Goal: Information Seeking & Learning: Learn about a topic

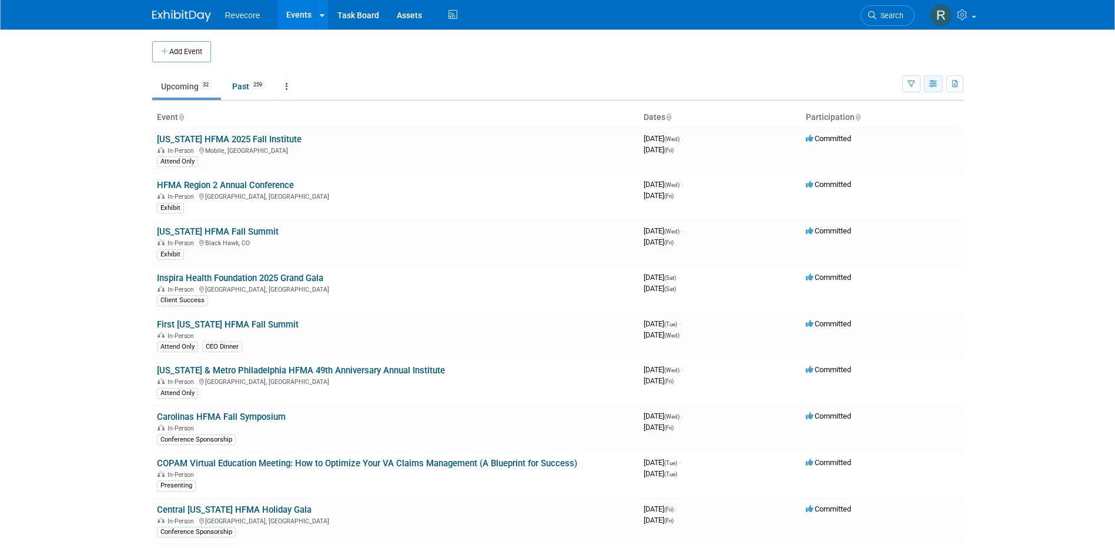
click at [924, 90] on button "button" at bounding box center [933, 83] width 19 height 17
click at [895, 166] on link "Calendar View" at bounding box center [883, 161] width 99 height 16
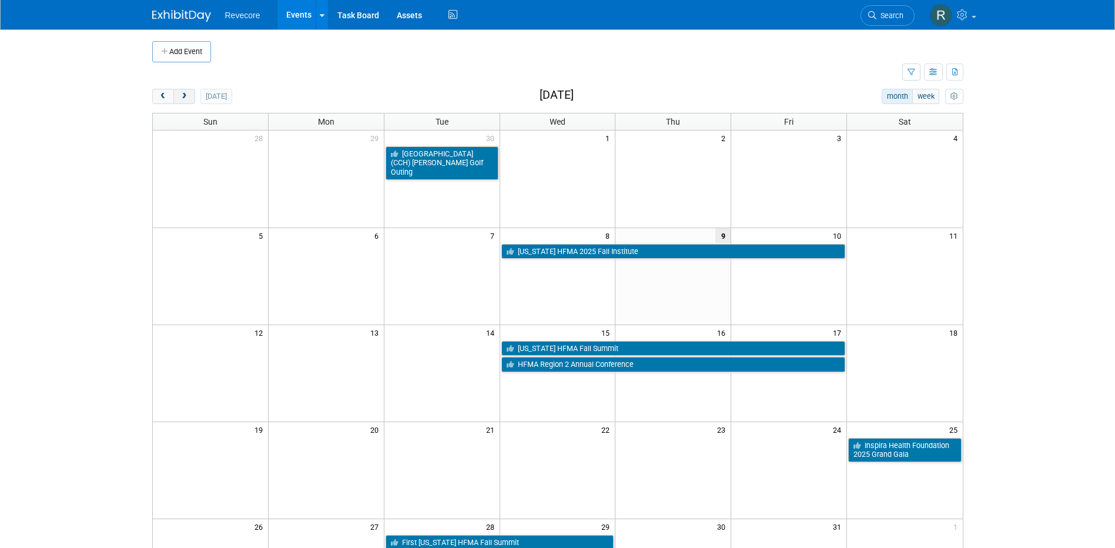
click at [182, 99] on span "next" at bounding box center [184, 97] width 9 height 8
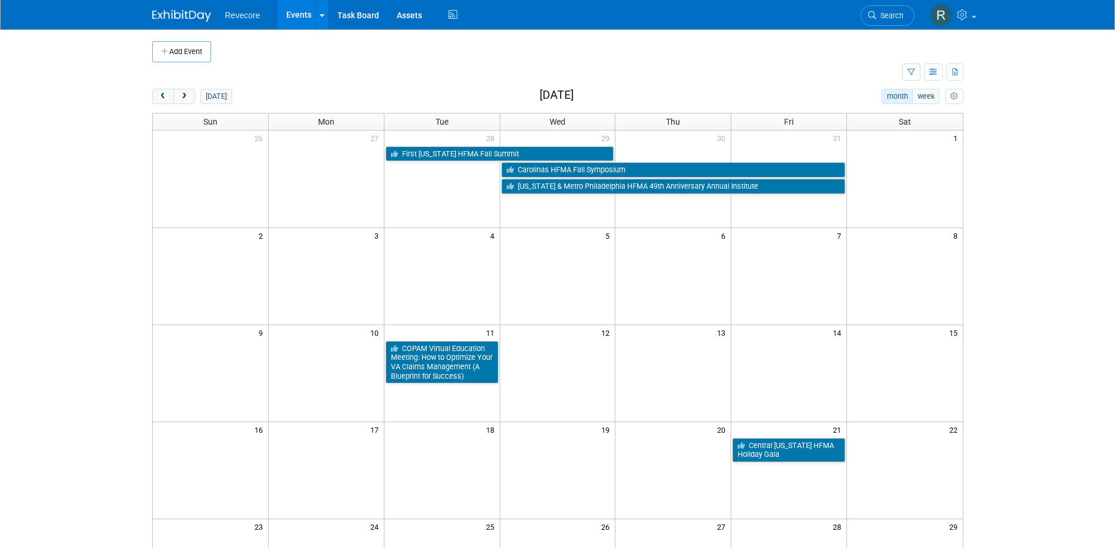
scroll to position [59, 0]
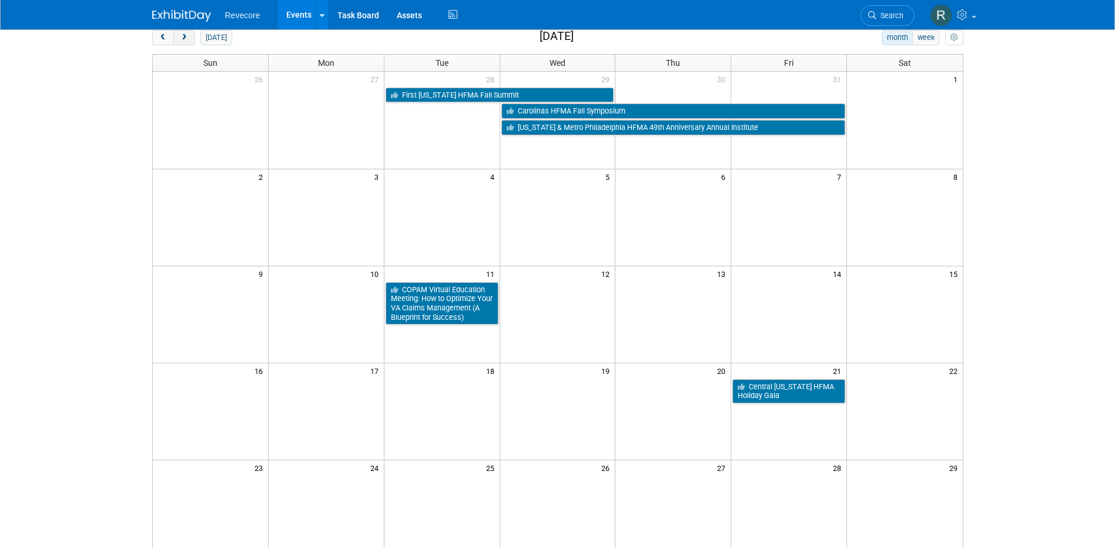
click at [186, 40] on span "next" at bounding box center [184, 38] width 9 height 8
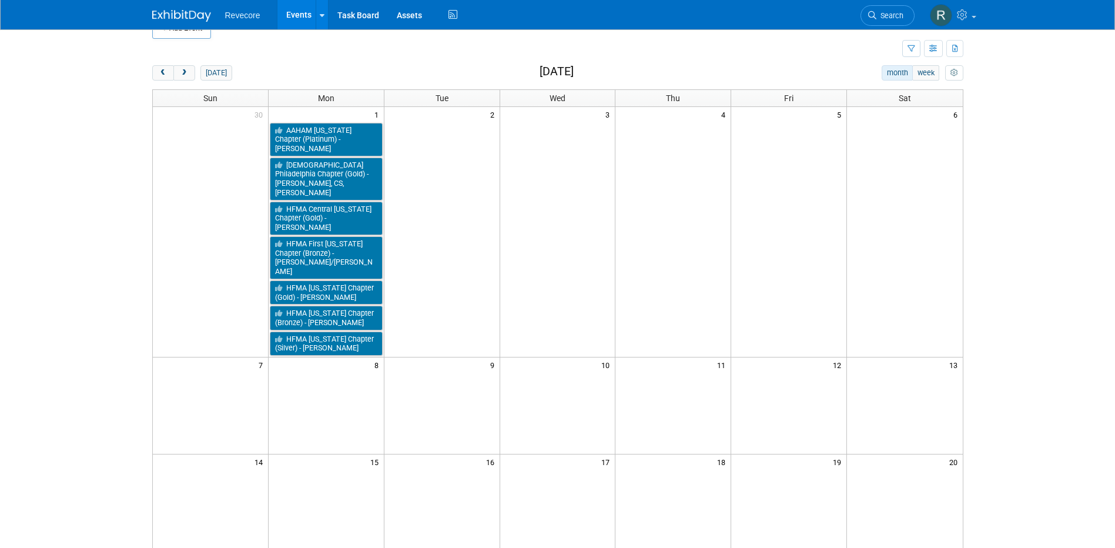
scroll to position [0, 0]
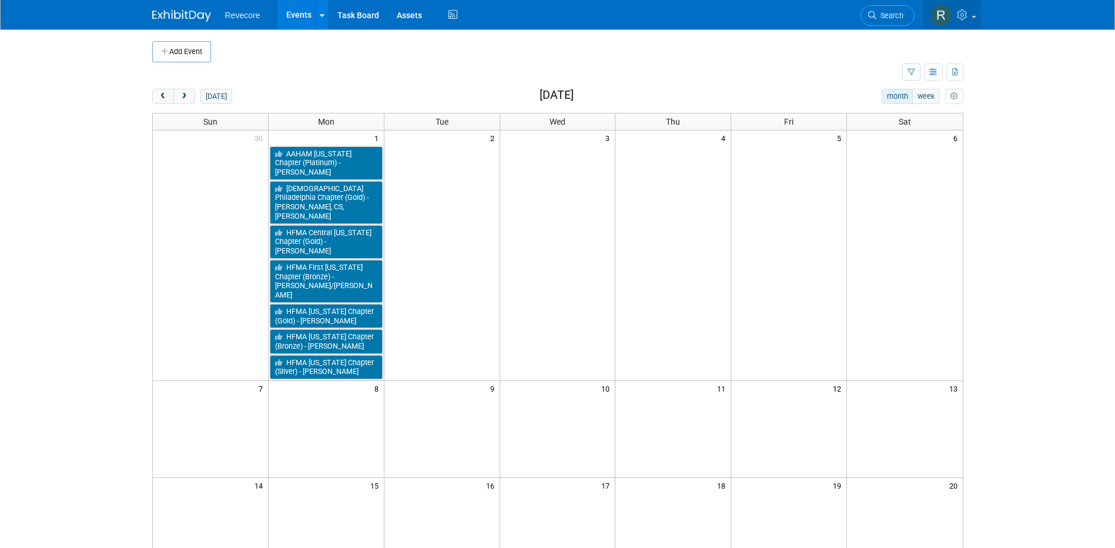
click at [967, 24] on link at bounding box center [952, 14] width 58 height 29
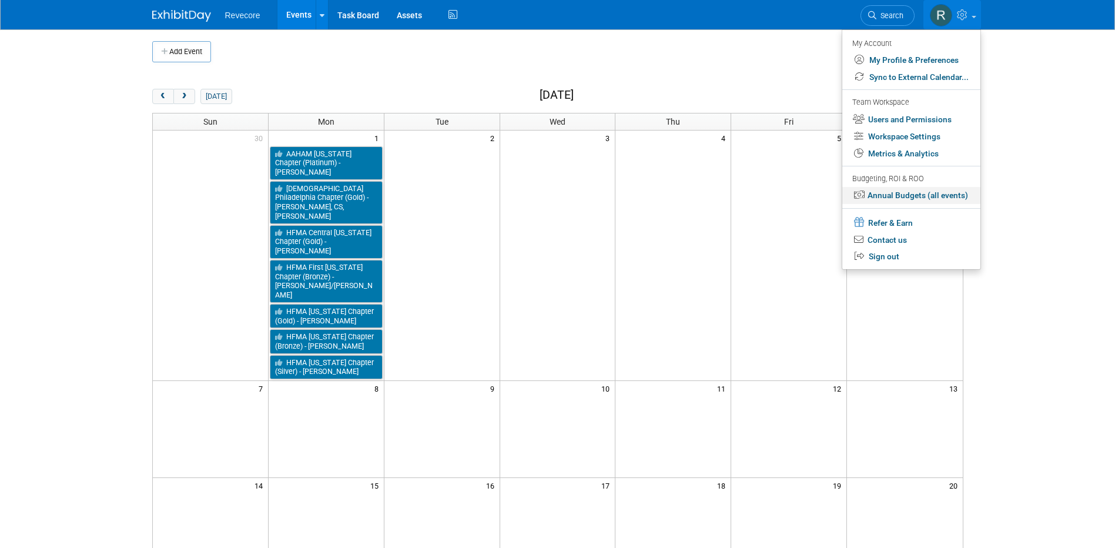
click at [928, 193] on link "Annual Budgets (all events)" at bounding box center [911, 195] width 138 height 17
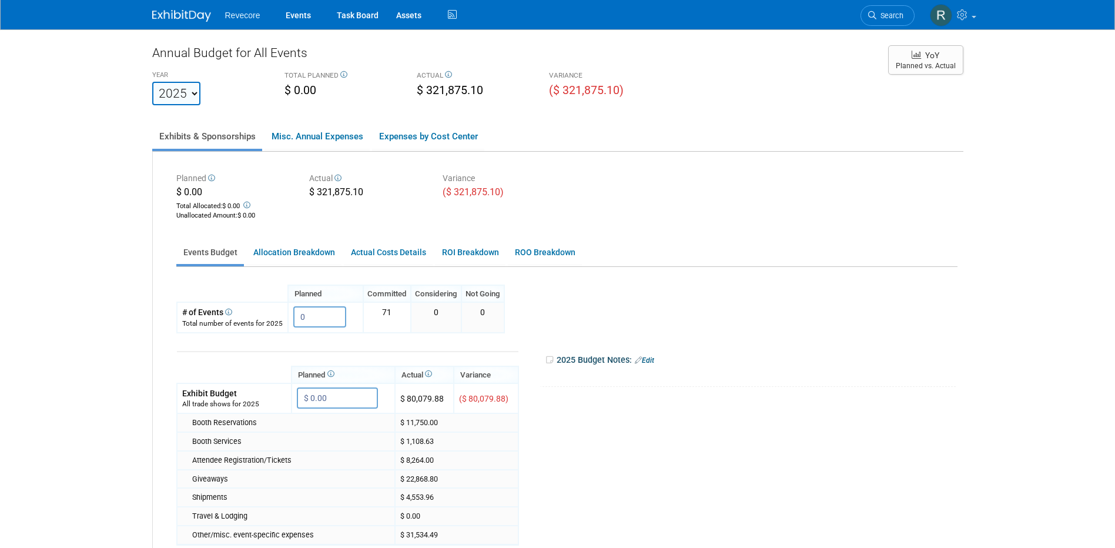
click at [276, 21] on ul "Revecore Events Task Board Assets Activity Feed" at bounding box center [342, 14] width 235 height 29
click at [290, 19] on link "Events" at bounding box center [298, 14] width 43 height 29
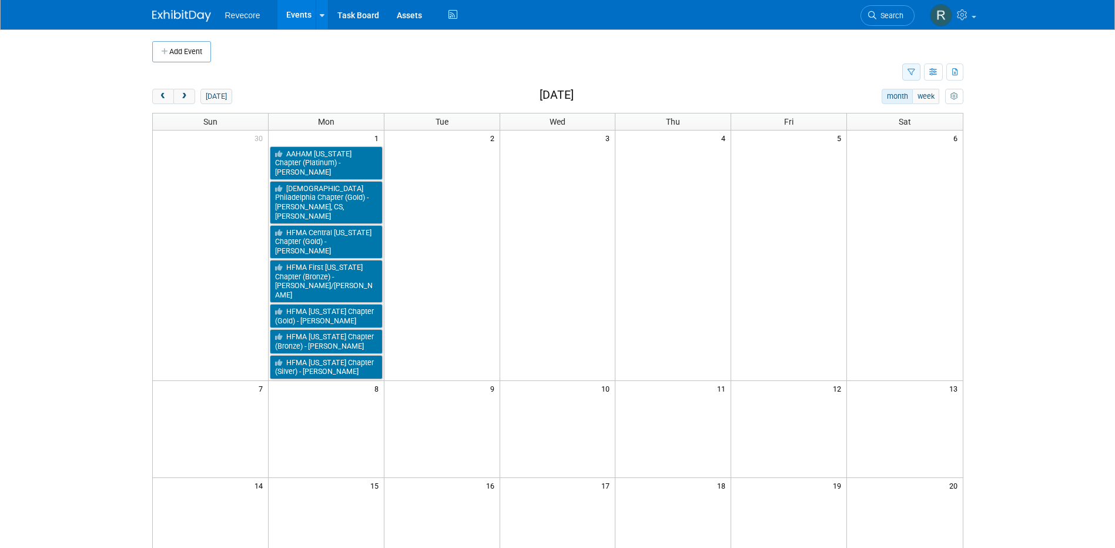
click at [906, 71] on button "button" at bounding box center [911, 71] width 18 height 17
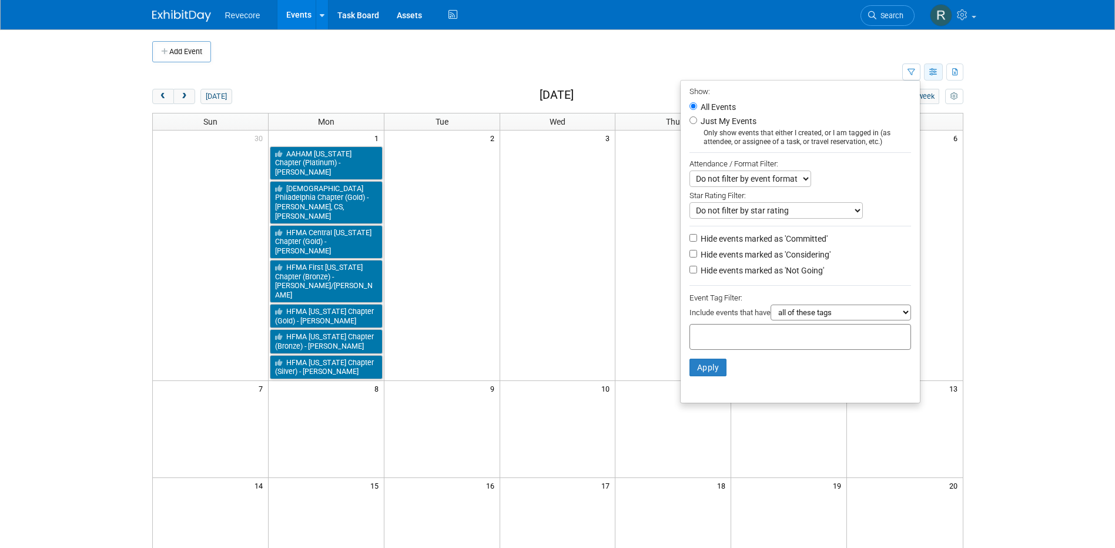
click at [936, 73] on icon "button" at bounding box center [933, 73] width 9 height 8
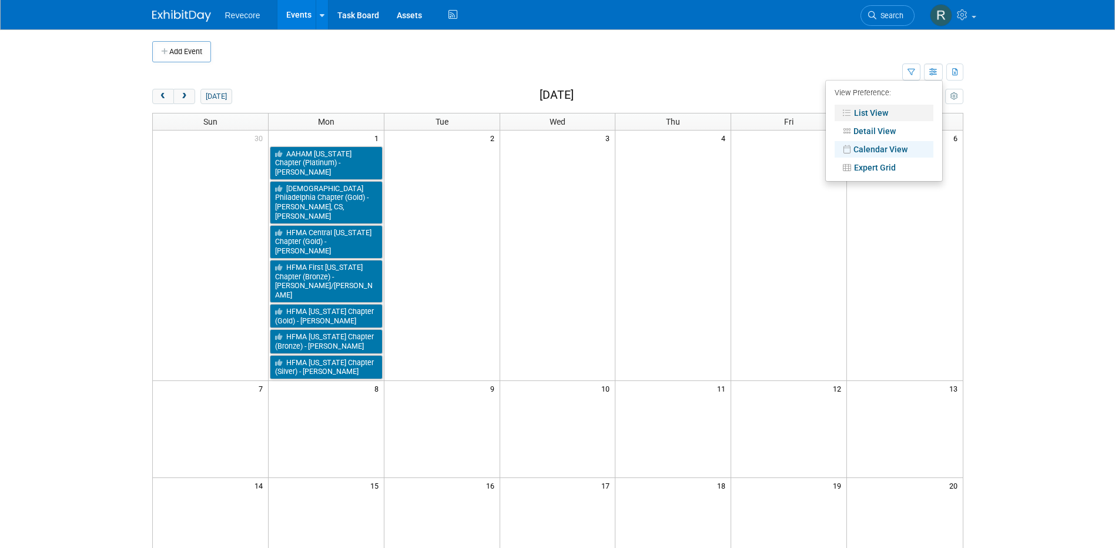
click at [869, 106] on link "List View" at bounding box center [883, 113] width 99 height 16
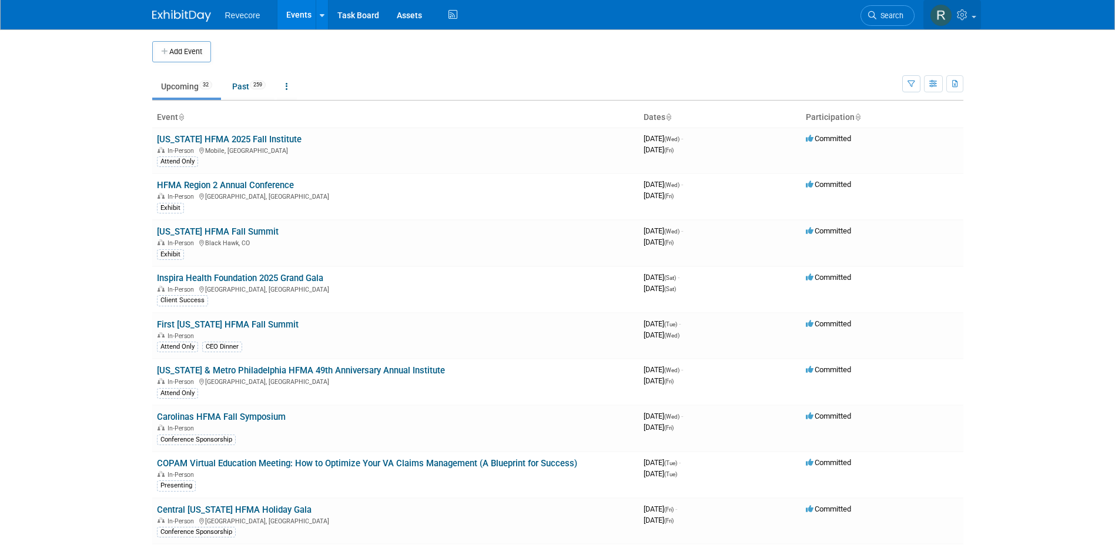
click at [961, 21] on link at bounding box center [952, 14] width 58 height 29
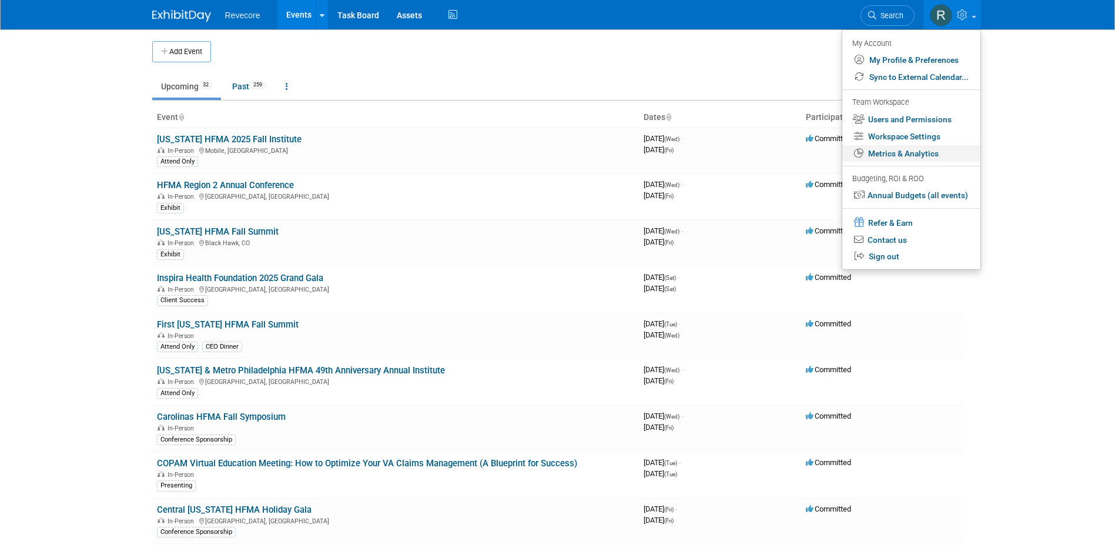
click at [924, 156] on link "Metrics & Analytics" at bounding box center [911, 153] width 138 height 17
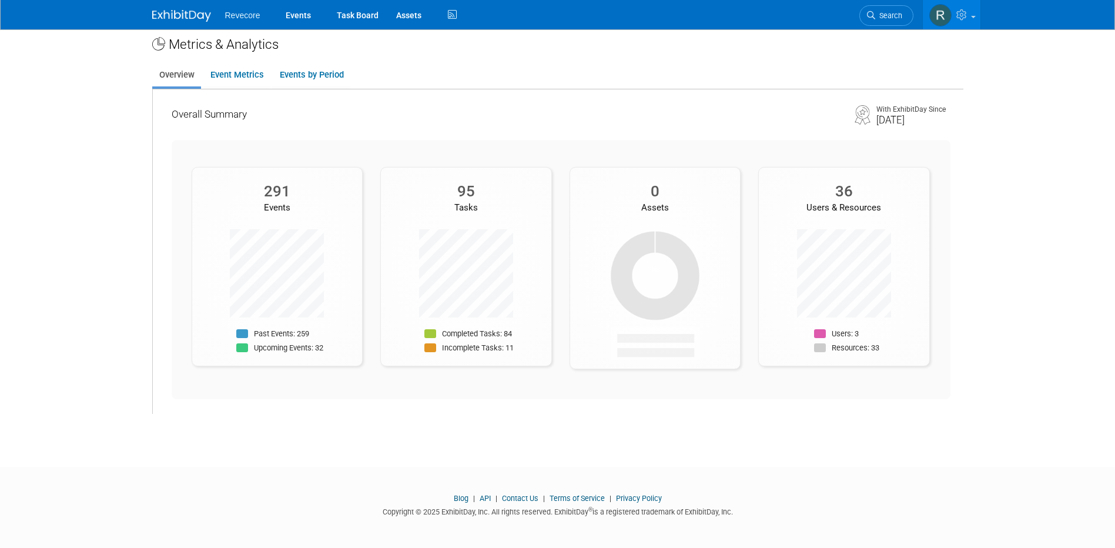
scroll to position [11, 0]
click at [246, 67] on link "Event Metrics" at bounding box center [236, 73] width 67 height 23
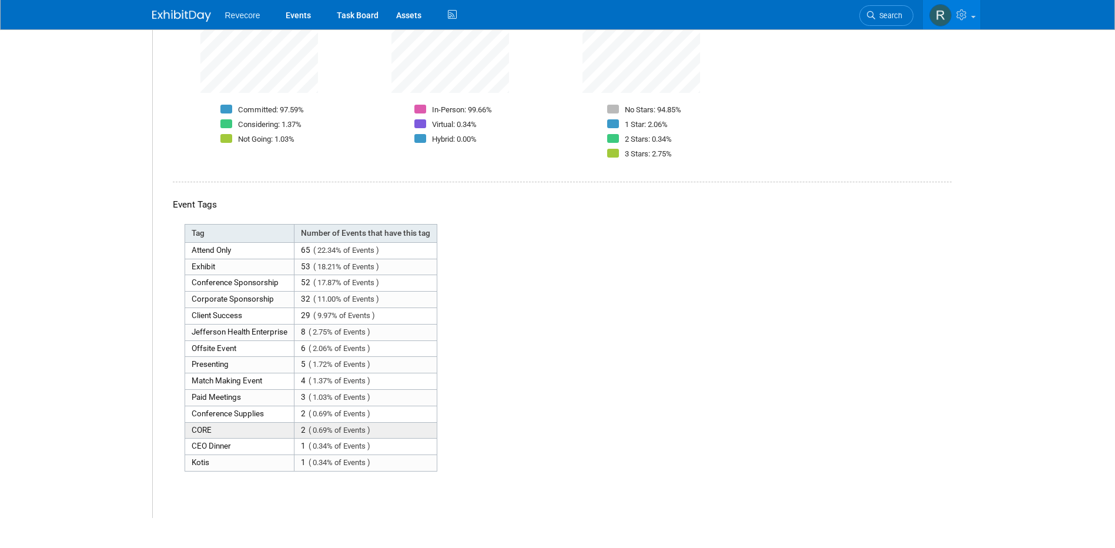
scroll to position [451, 0]
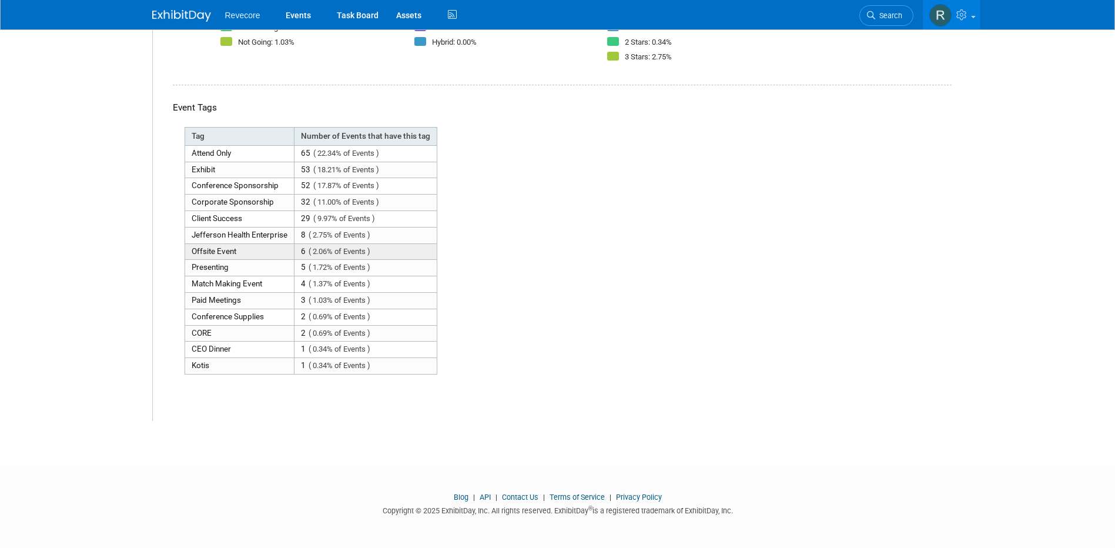
click at [357, 253] on span "( 2.06% of Events )" at bounding box center [339, 251] width 62 height 9
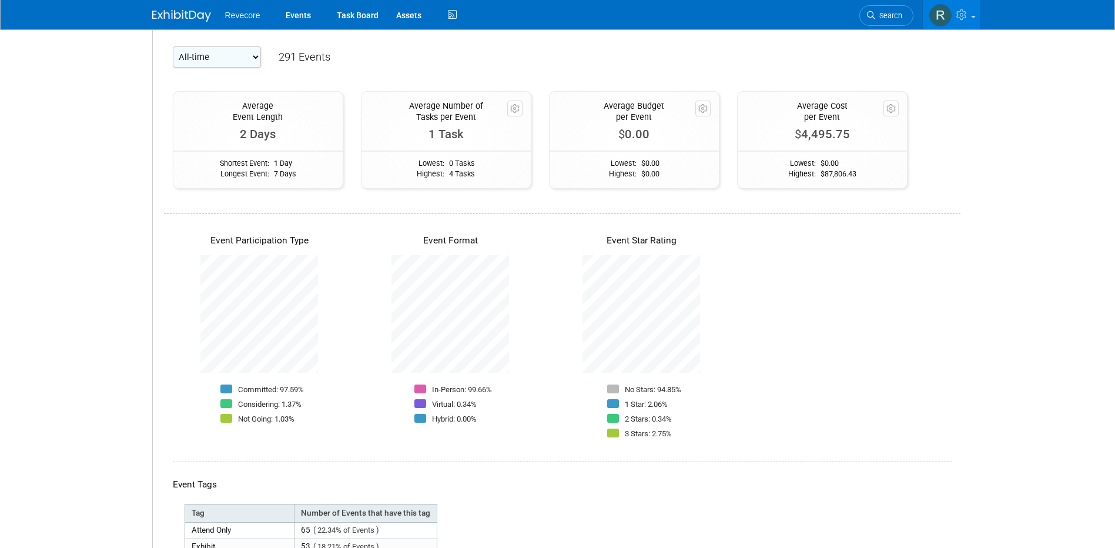
scroll to position [0, 0]
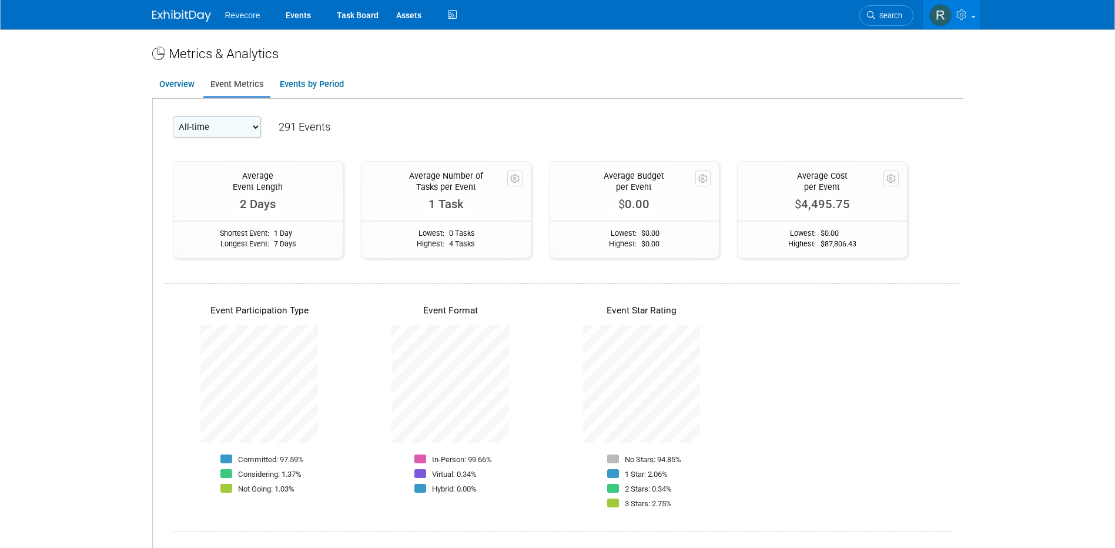
click at [49, 191] on body "Revecore Events Task Board Assets" at bounding box center [557, 274] width 1115 height 548
click at [970, 29] on link at bounding box center [952, 14] width 58 height 29
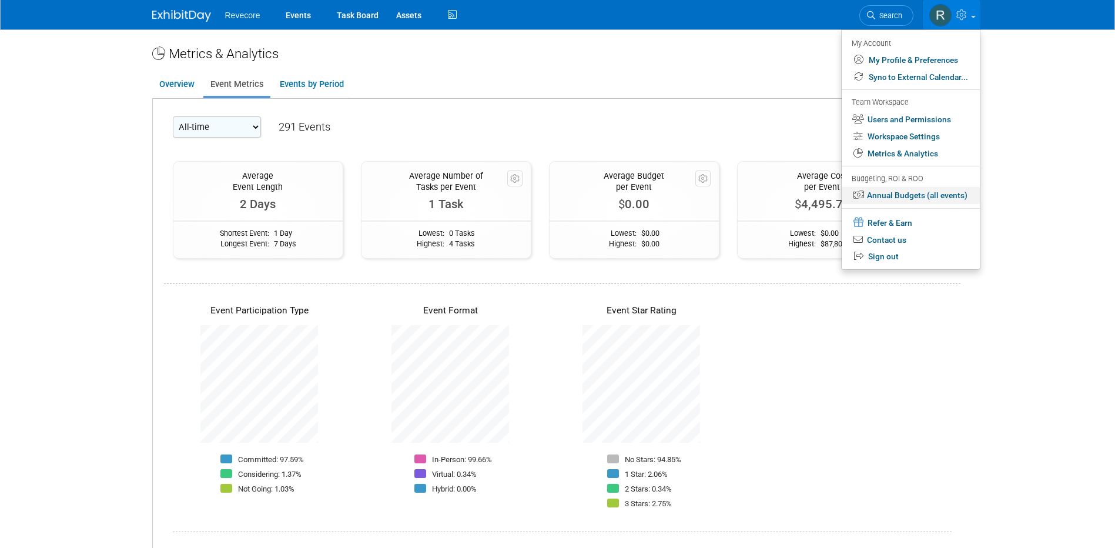
click at [933, 194] on link "Annual Budgets (all events)" at bounding box center [910, 195] width 138 height 17
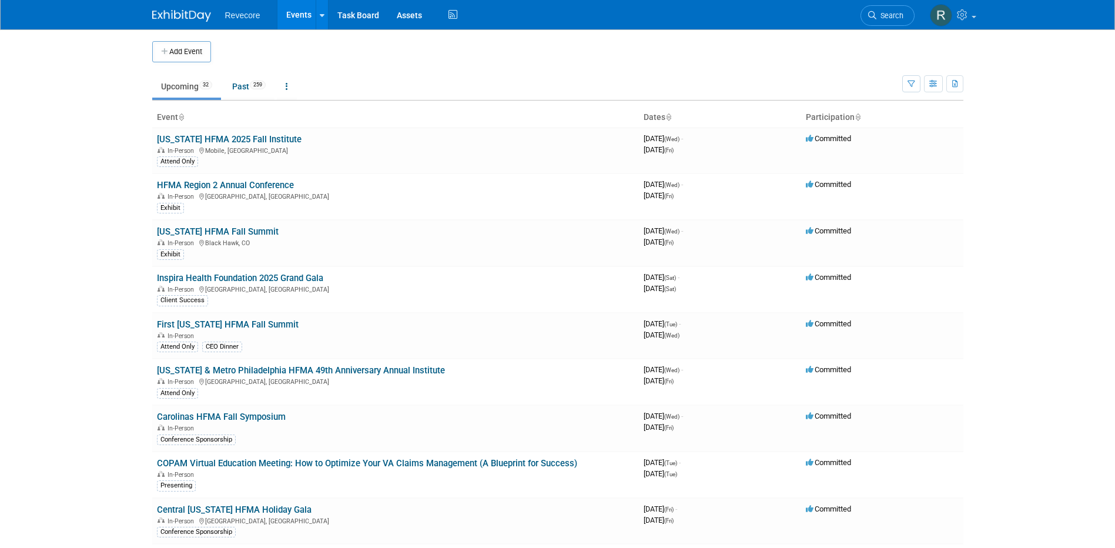
click at [106, 223] on body "Revecore Events Add Event Bulk Upload Events Shareable Event Boards Recently Vi…" at bounding box center [557, 274] width 1115 height 548
click at [929, 81] on icon "button" at bounding box center [933, 85] width 9 height 8
click at [904, 81] on button "button" at bounding box center [911, 83] width 18 height 17
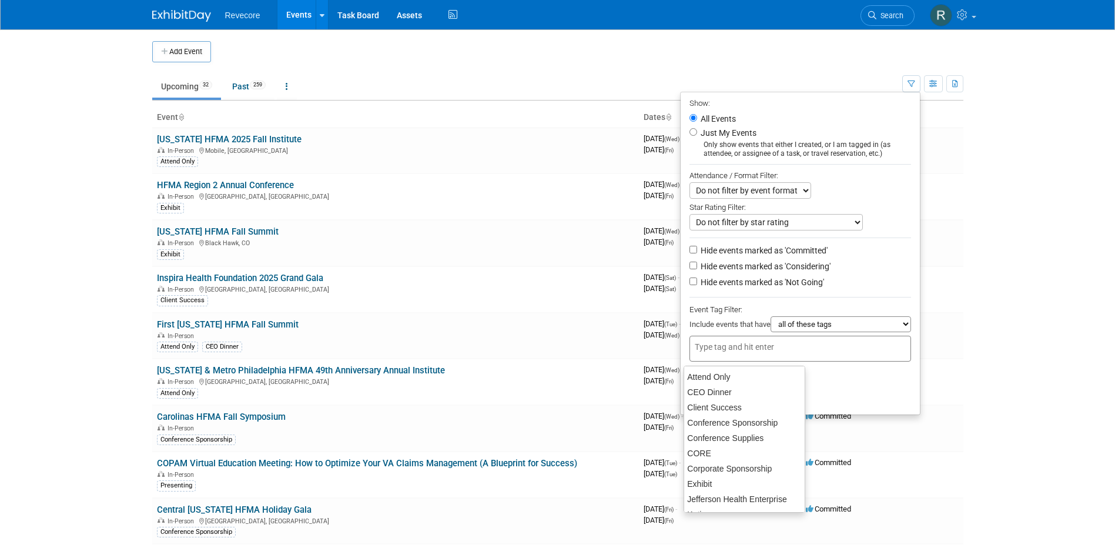
click at [813, 344] on div at bounding box center [800, 349] width 222 height 26
click at [749, 471] on div "Offsite Event" at bounding box center [744, 470] width 122 height 16
type input "Offsite Event"
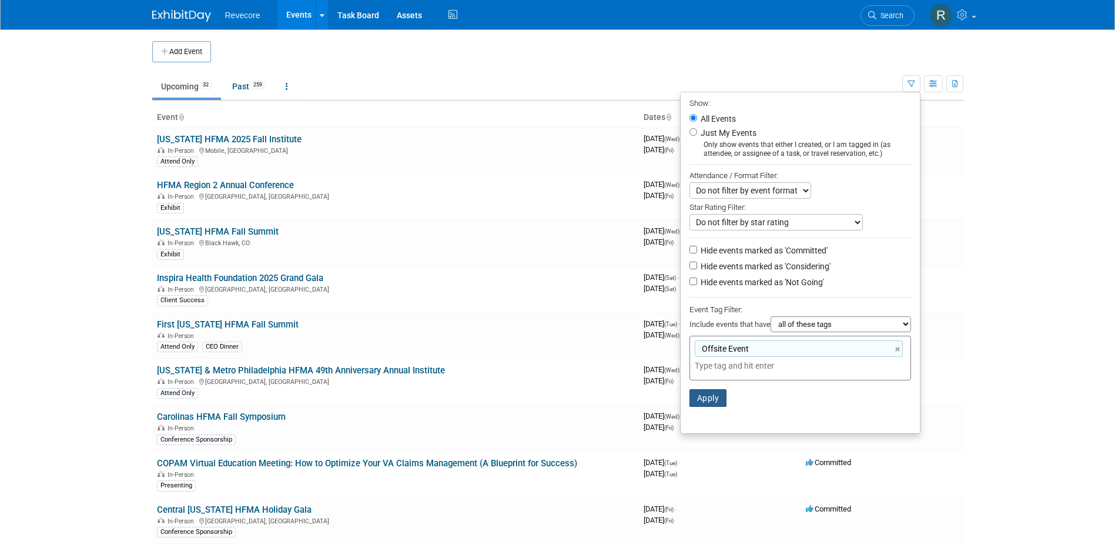
click at [698, 395] on button "Apply" at bounding box center [708, 398] width 38 height 18
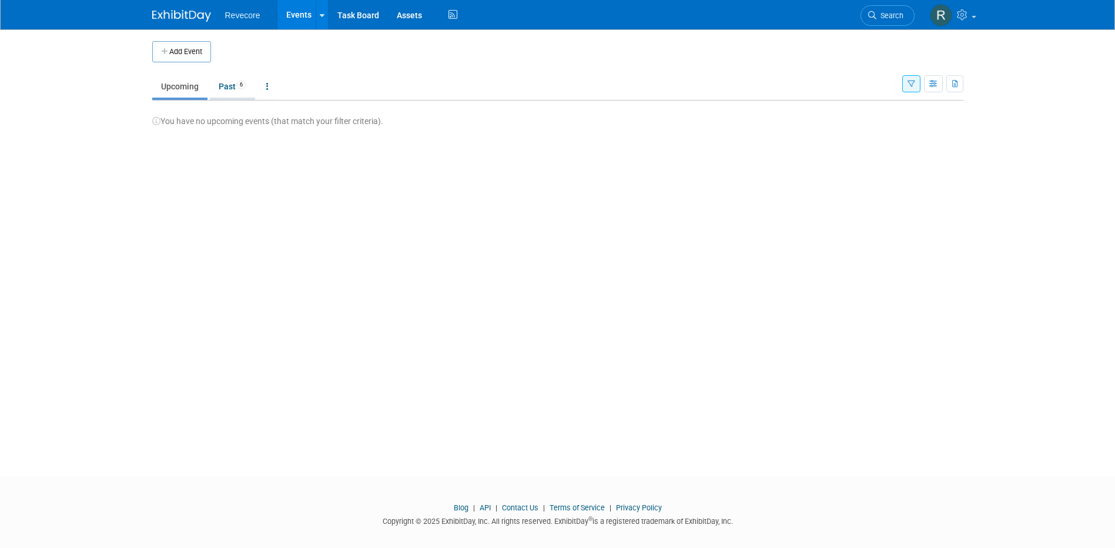
click at [239, 86] on span "6" at bounding box center [241, 85] width 10 height 9
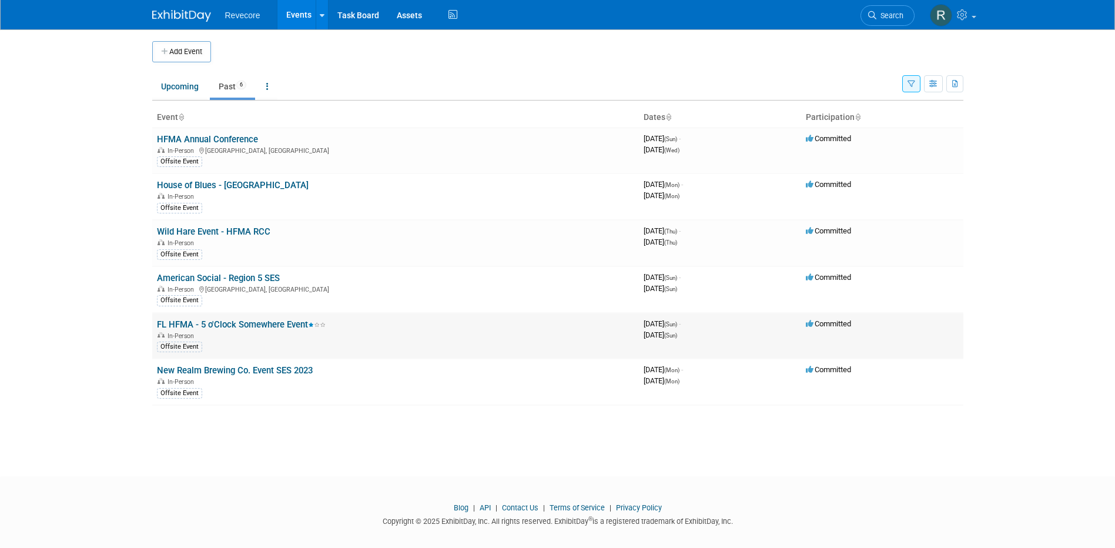
click at [237, 322] on link "FL HFMA - 5 o'Clock Somewhere Event" at bounding box center [241, 324] width 169 height 11
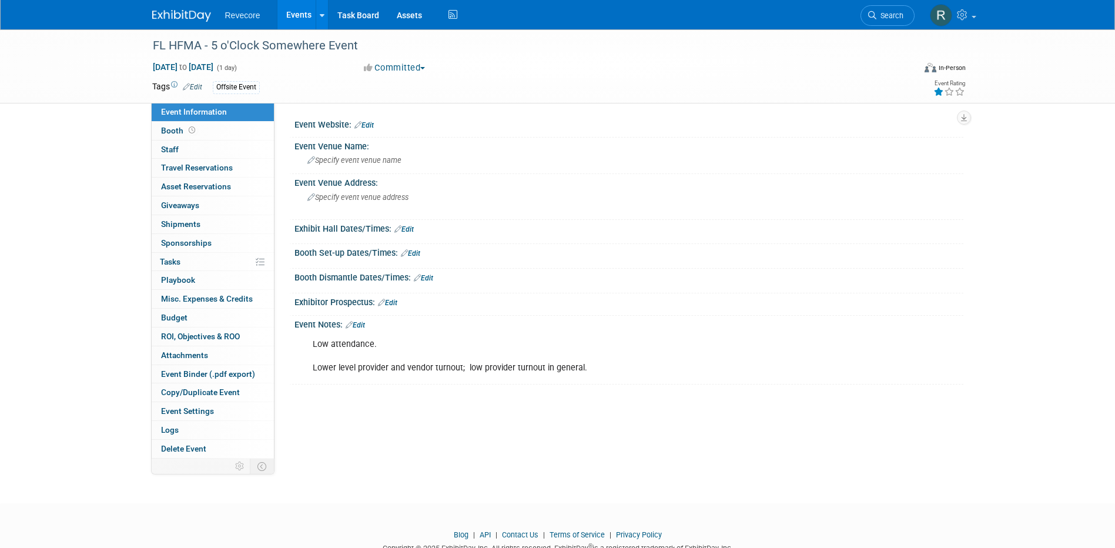
click at [281, 20] on link "Events" at bounding box center [298, 14] width 43 height 29
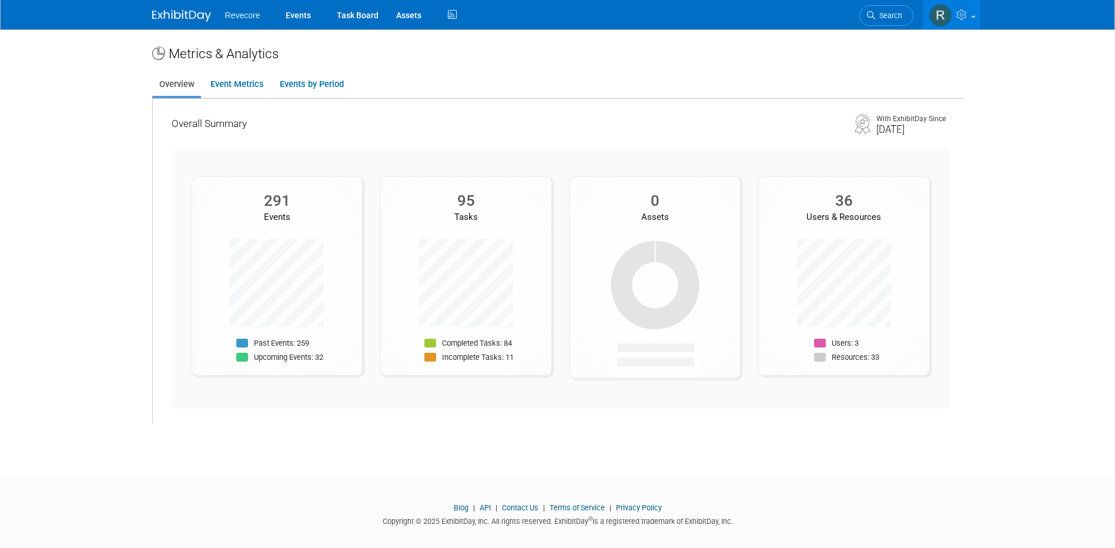
click at [102, 301] on body "Revecore Events Task Board Assets" at bounding box center [557, 274] width 1115 height 548
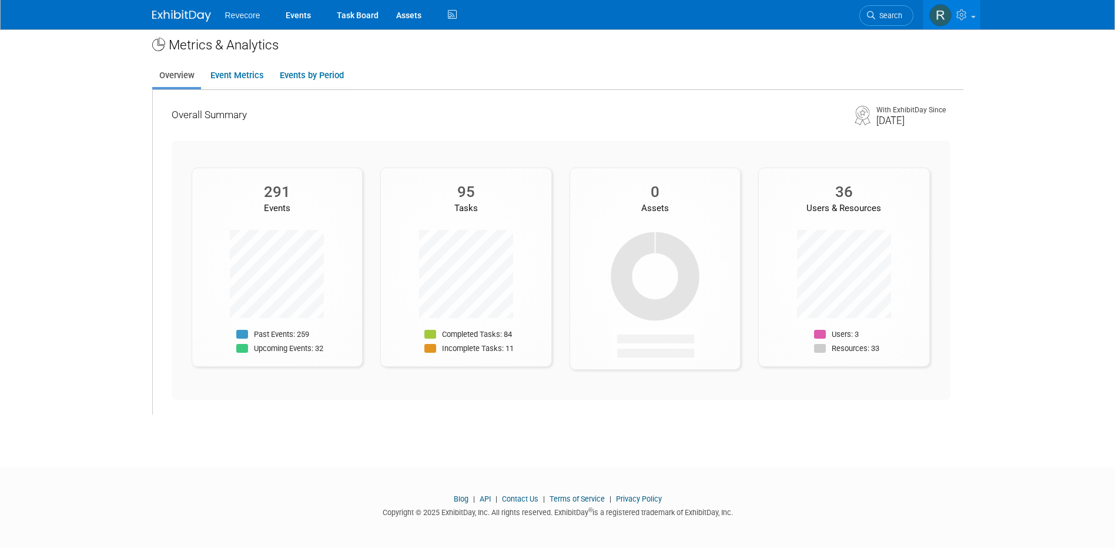
scroll to position [11, 0]
click at [242, 78] on link "Event Metrics" at bounding box center [236, 73] width 67 height 23
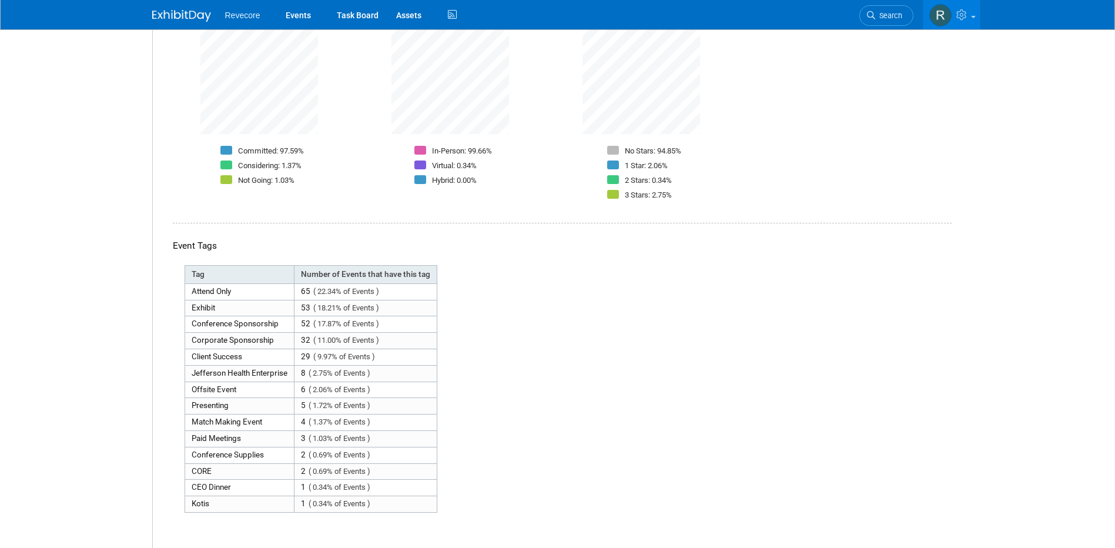
scroll to position [422, 0]
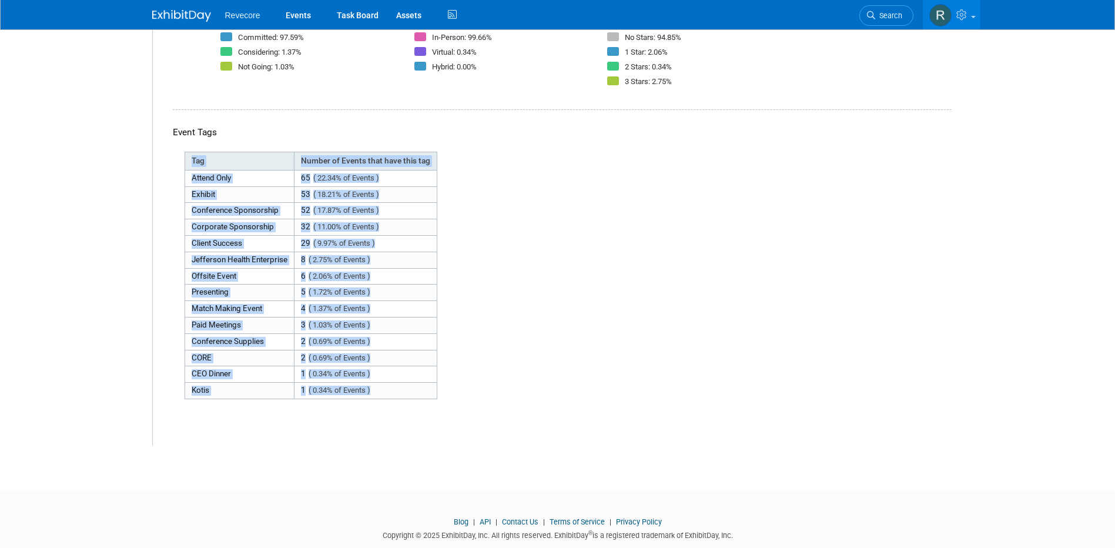
drag, startPoint x: 189, startPoint y: 148, endPoint x: 395, endPoint y: 452, distance: 367.7
click at [395, 452] on div "Metrics & Analytics Overview Event Metrics Events by Period Overall Summary Wit…" at bounding box center [557, 37] width 829 height 861
